Goal: Navigation & Orientation: Find specific page/section

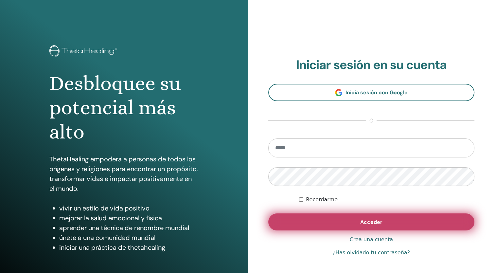
type input "**********"
click at [327, 229] on button "Acceder" at bounding box center [371, 221] width 206 height 17
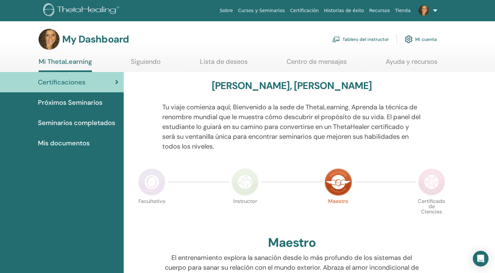
click at [84, 120] on span "Seminarios completados" at bounding box center [76, 123] width 77 height 10
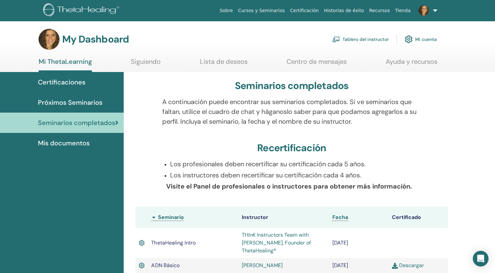
click at [83, 121] on span "Seminarios completados" at bounding box center [76, 123] width 77 height 10
click at [79, 81] on span "Certificaciones" at bounding box center [61, 82] width 47 height 10
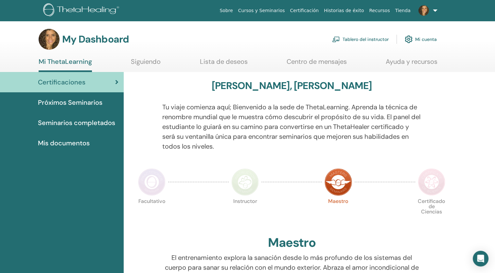
click at [67, 144] on span "Mis documentos" at bounding box center [64, 143] width 52 height 10
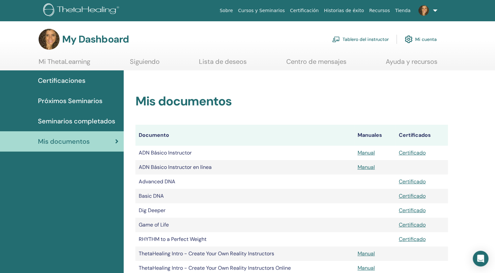
click at [357, 39] on link "Tablero del instructor" at bounding box center [360, 39] width 57 height 14
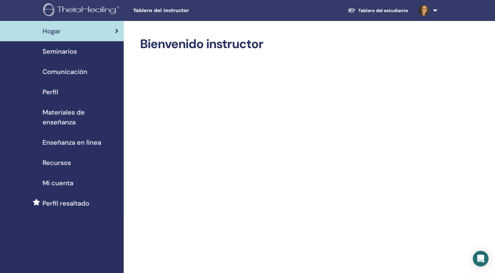
click at [56, 72] on span "Comunicación" at bounding box center [65, 72] width 45 height 10
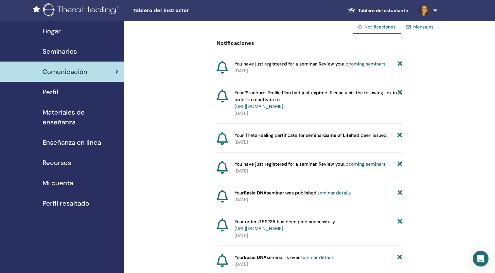
click at [364, 63] on link "upcoming seminars" at bounding box center [364, 64] width 43 height 6
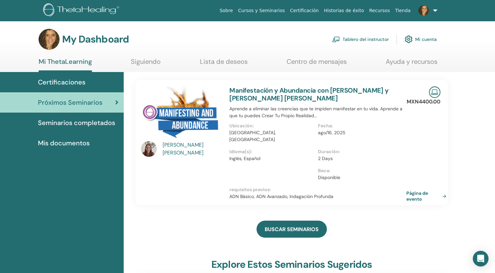
click at [77, 81] on span "Certificaciones" at bounding box center [61, 82] width 47 height 10
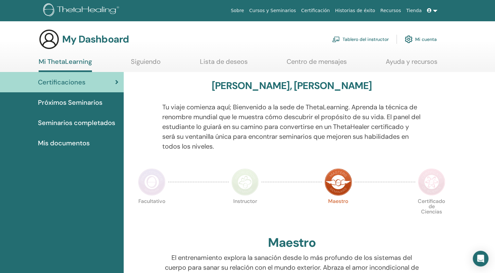
click at [77, 81] on span "Certificaciones" at bounding box center [61, 82] width 47 height 10
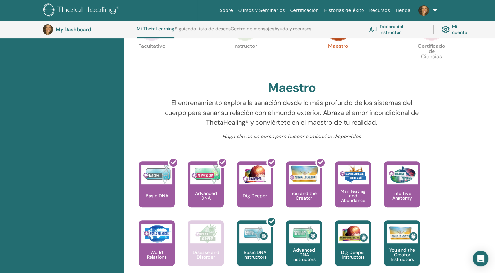
scroll to position [142, 0]
